Goal: Transaction & Acquisition: Purchase product/service

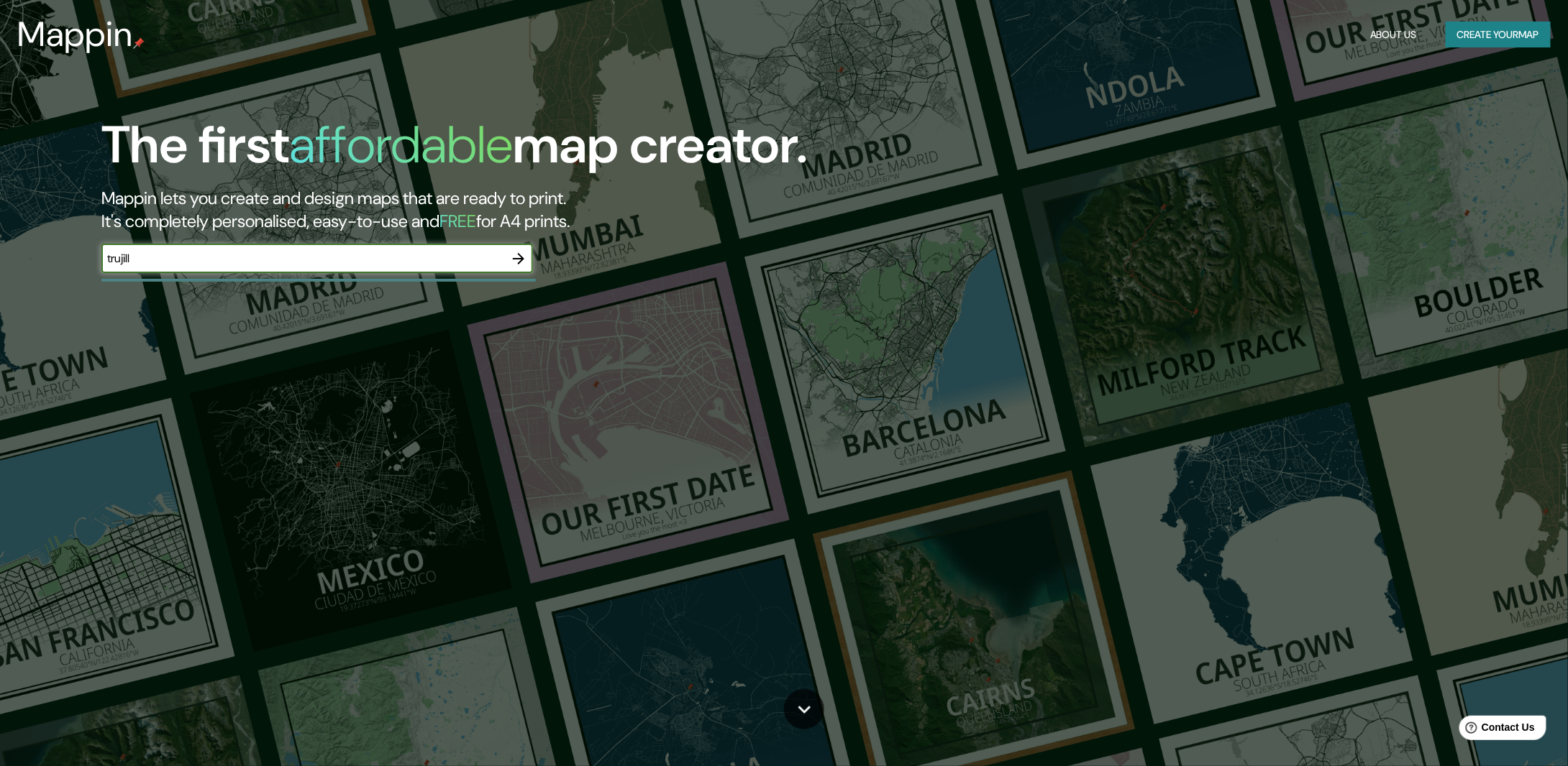
type input "[GEOGRAPHIC_DATA], [GEOGRAPHIC_DATA]"
click at [517, 256] on icon "button" at bounding box center [517, 258] width 17 height 17
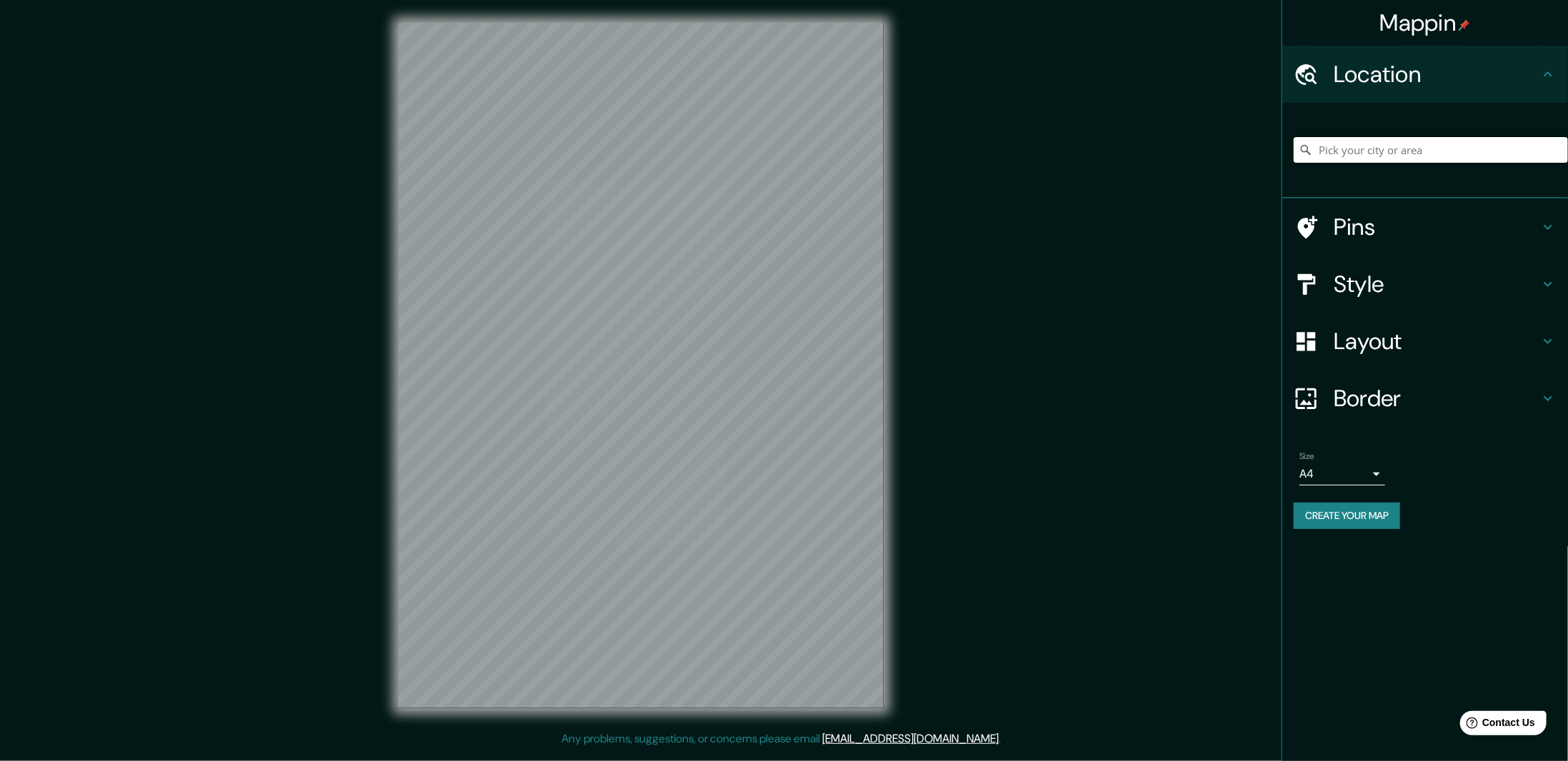
click at [1331, 139] on input "Pick your city or area" at bounding box center [1431, 150] width 275 height 25
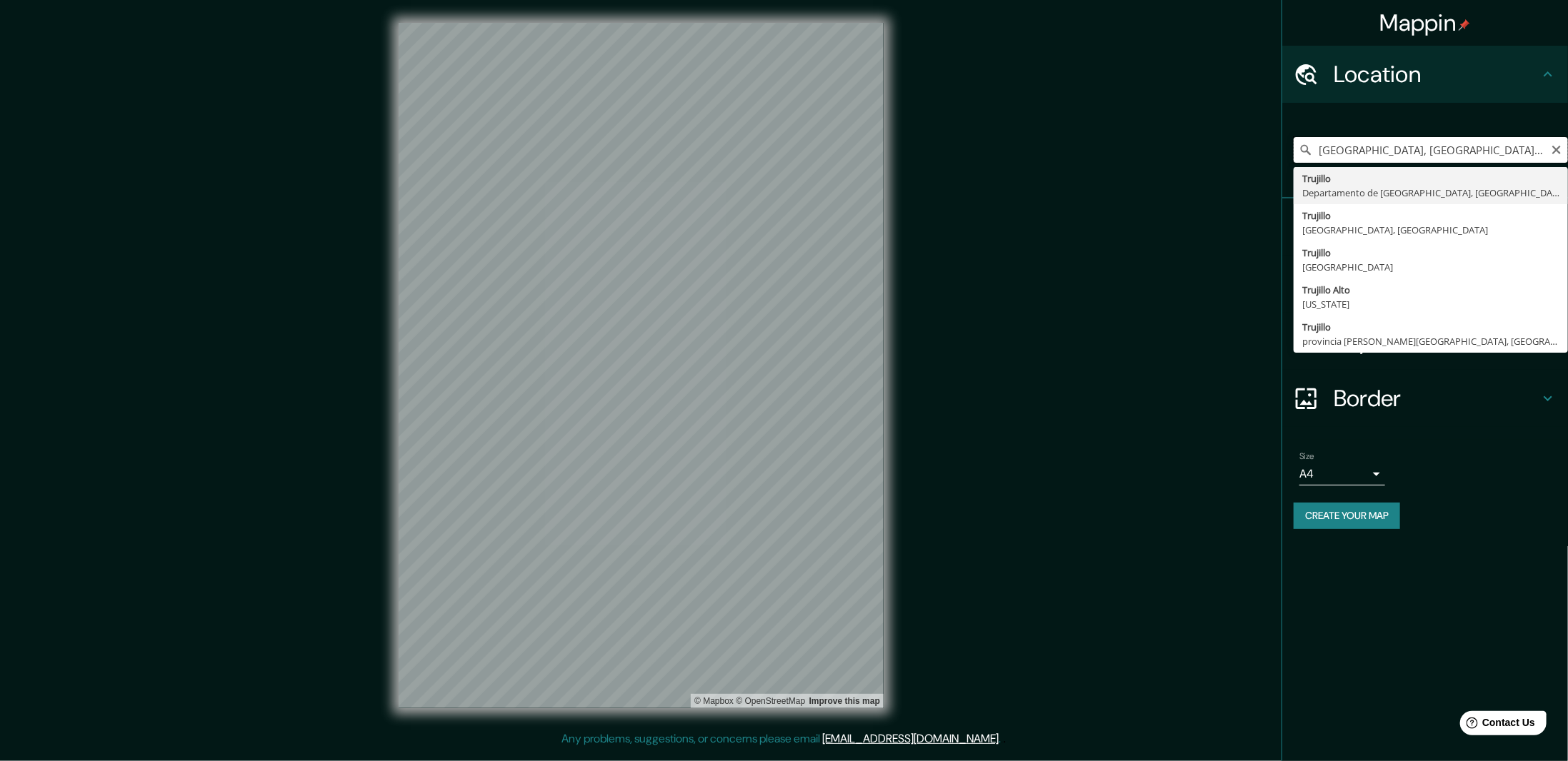
drag, startPoint x: 1457, startPoint y: 146, endPoint x: 1300, endPoint y: 149, distance: 157.0
click at [1300, 149] on div "[GEOGRAPHIC_DATA], [GEOGRAPHIC_DATA], [GEOGRAPHIC_DATA] [GEOGRAPHIC_DATA] Depar…" at bounding box center [1431, 150] width 275 height 25
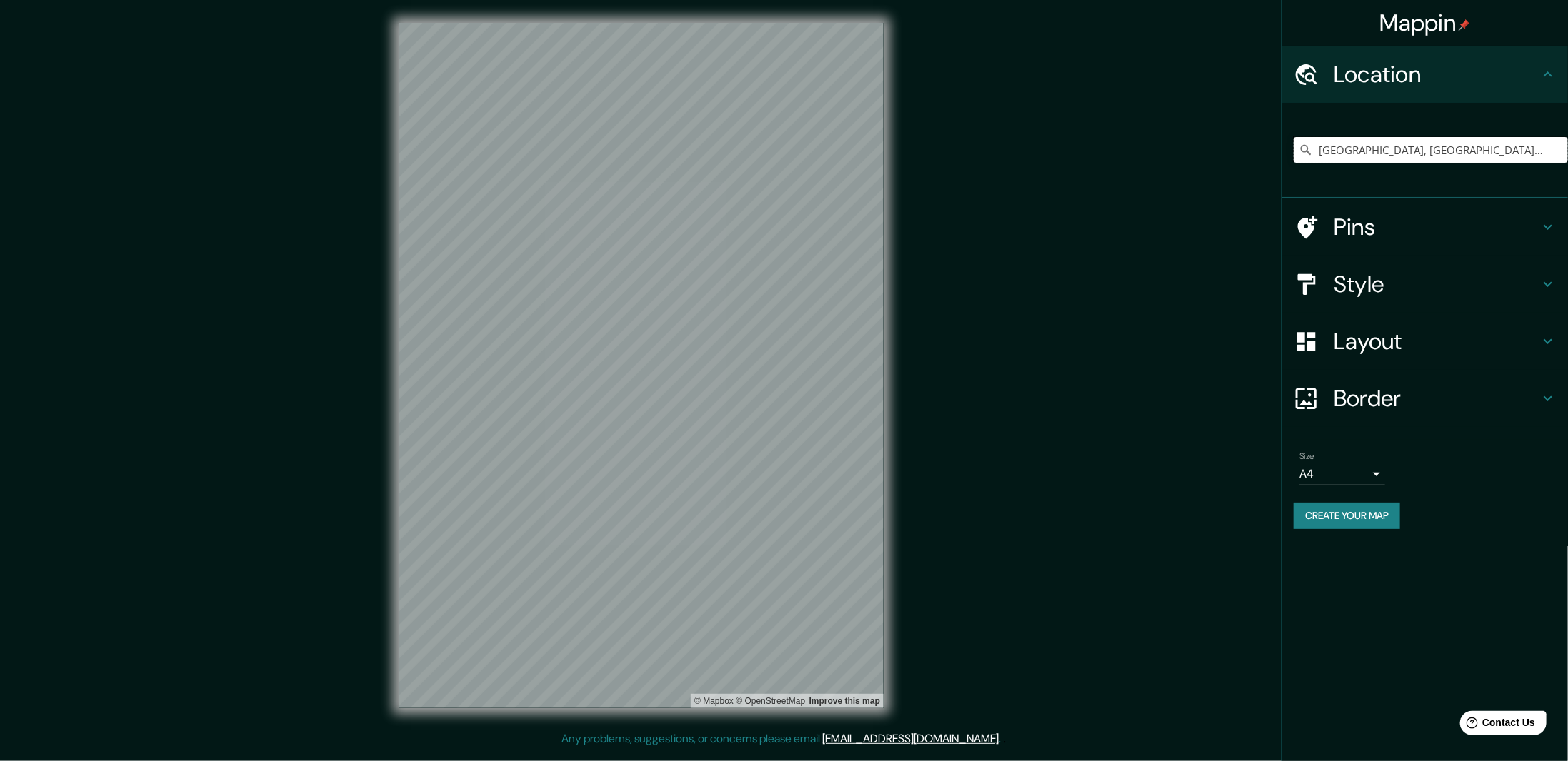
type input "[GEOGRAPHIC_DATA], [GEOGRAPHIC_DATA], [GEOGRAPHIC_DATA]"
click at [1505, 568] on div "Mappin Location [GEOGRAPHIC_DATA], [GEOGRAPHIC_DATA], [GEOGRAPHIC_DATA] [GEOGRA…" at bounding box center [1425, 380] width 286 height 761
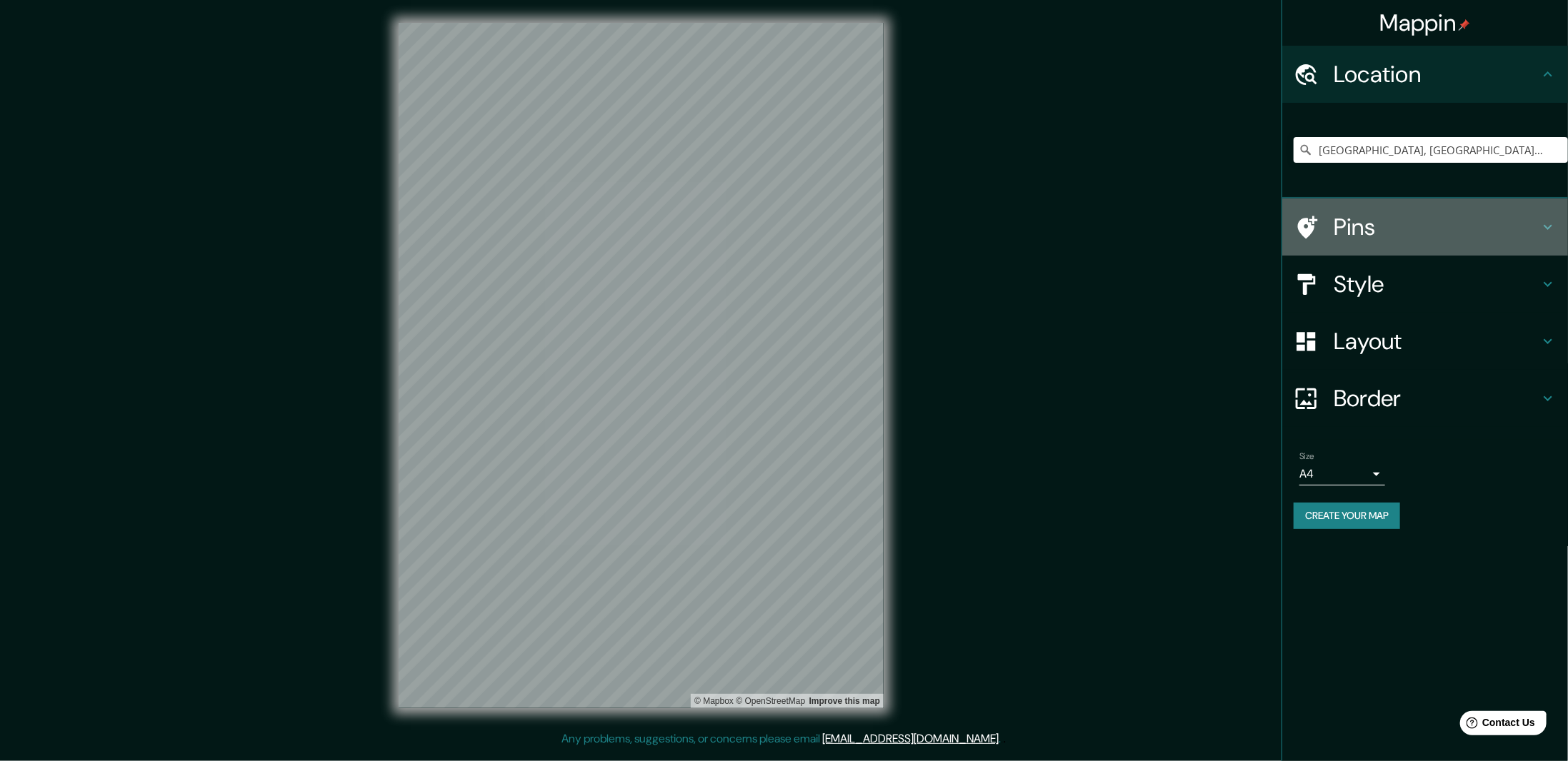
click at [1382, 224] on h4 "Pins" at bounding box center [1437, 227] width 206 height 28
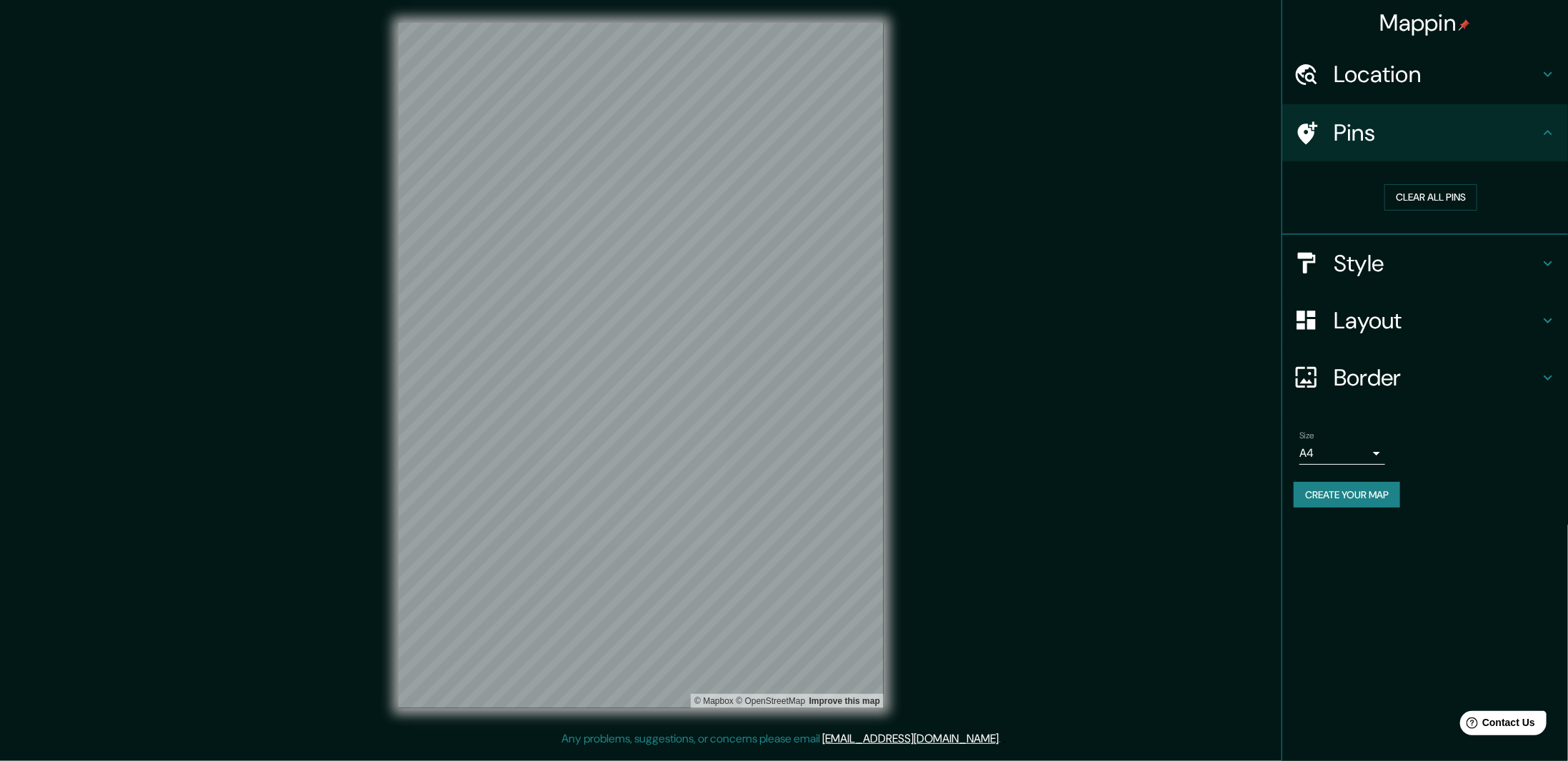
click at [1400, 279] on div "Style" at bounding box center [1425, 264] width 285 height 57
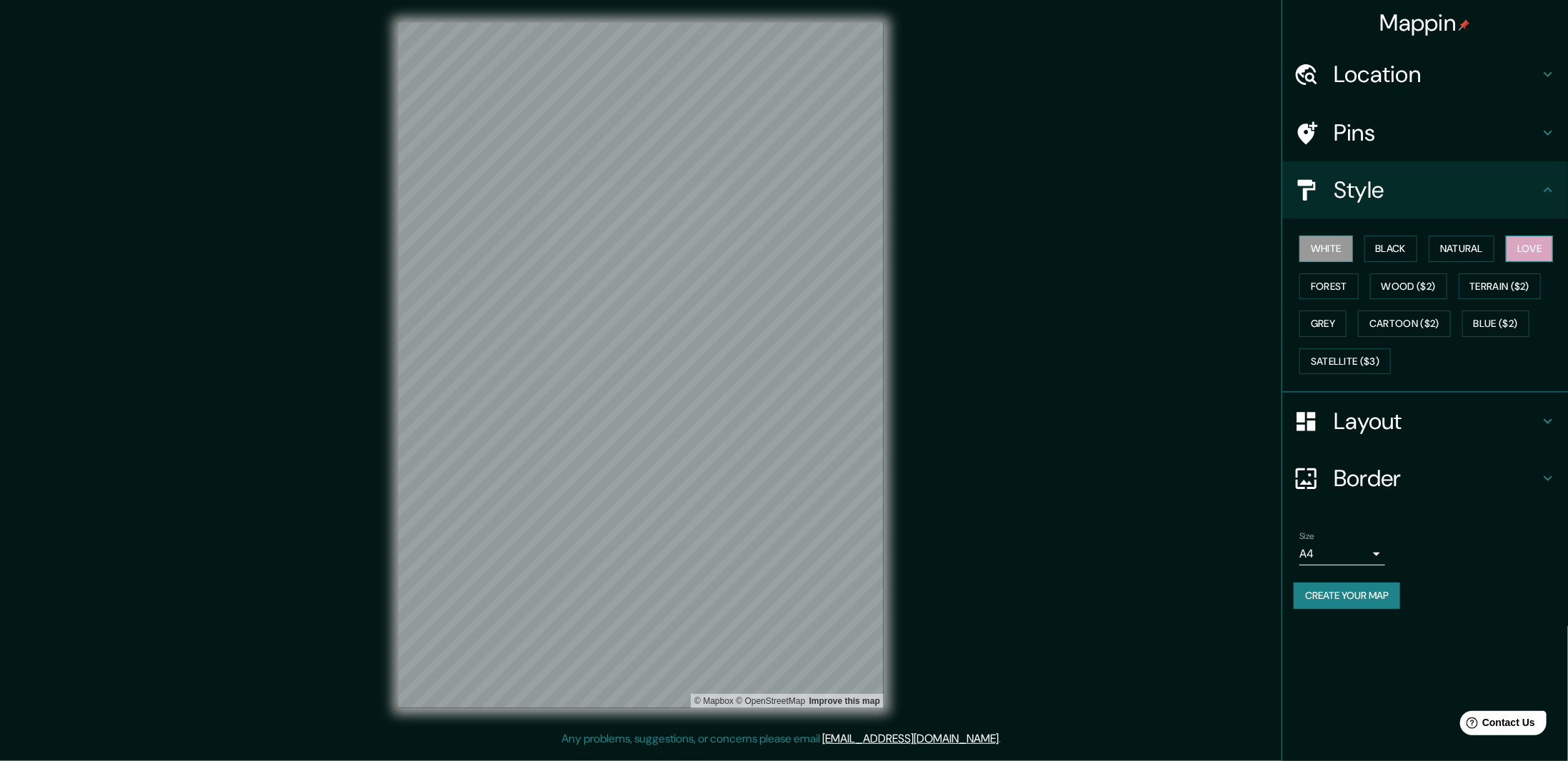
click at [1516, 245] on button "Love" at bounding box center [1530, 248] width 47 height 26
click at [1449, 248] on button "Natural" at bounding box center [1461, 248] width 66 height 26
click at [1395, 259] on button "Black" at bounding box center [1391, 248] width 54 height 26
click at [1330, 245] on button "White" at bounding box center [1326, 248] width 54 height 26
click at [1360, 282] on div "White Black Natural Love Forest Wood ($2) Terrain ($2) Grey Cartoon ($2) Blue (…" at bounding box center [1431, 305] width 275 height 150
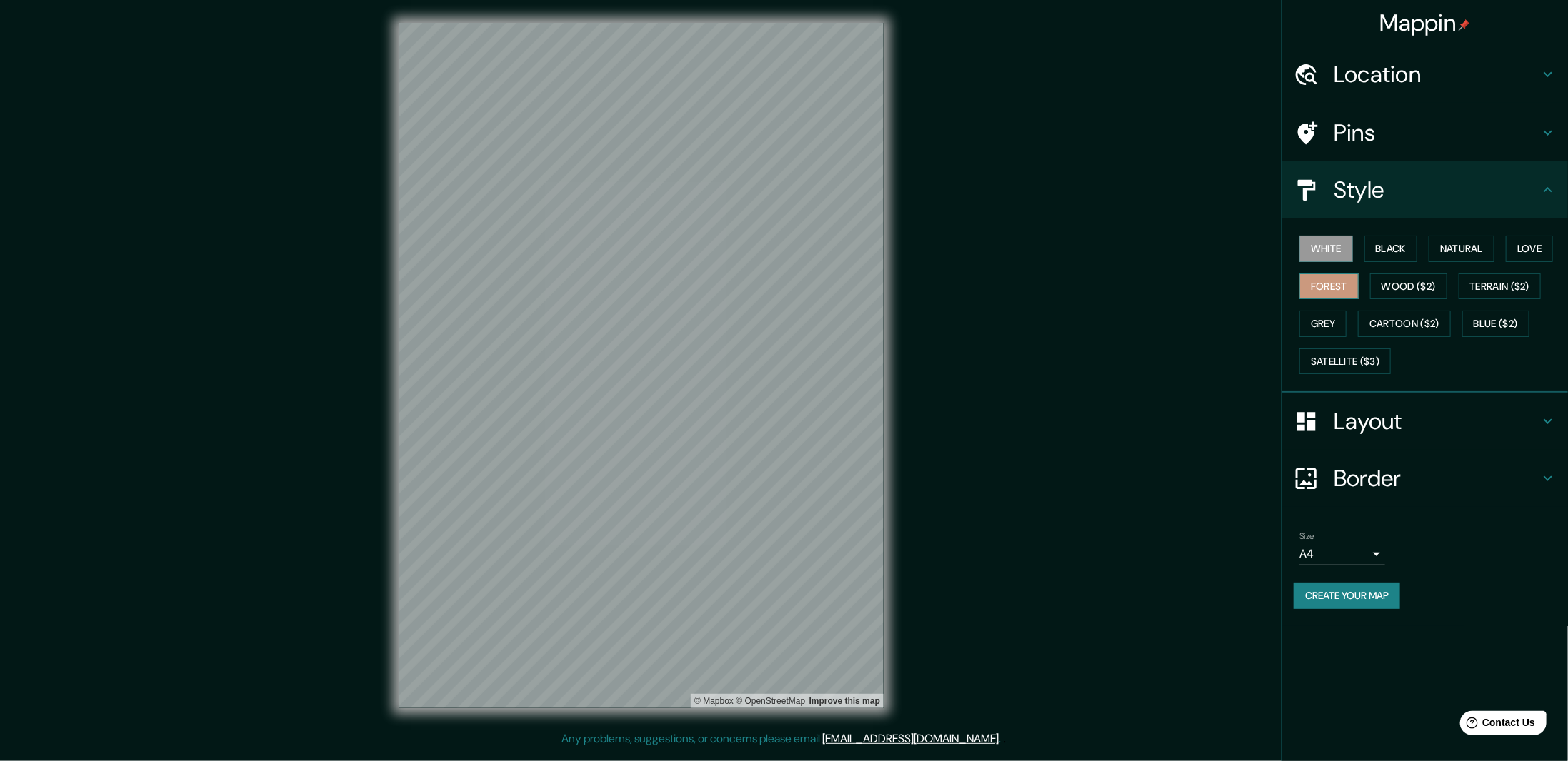
click at [1350, 282] on button "Forest" at bounding box center [1329, 286] width 59 height 26
click at [1320, 330] on button "Grey" at bounding box center [1323, 324] width 47 height 26
click at [1454, 246] on button "Natural" at bounding box center [1461, 248] width 66 height 26
